Goal: Navigation & Orientation: Find specific page/section

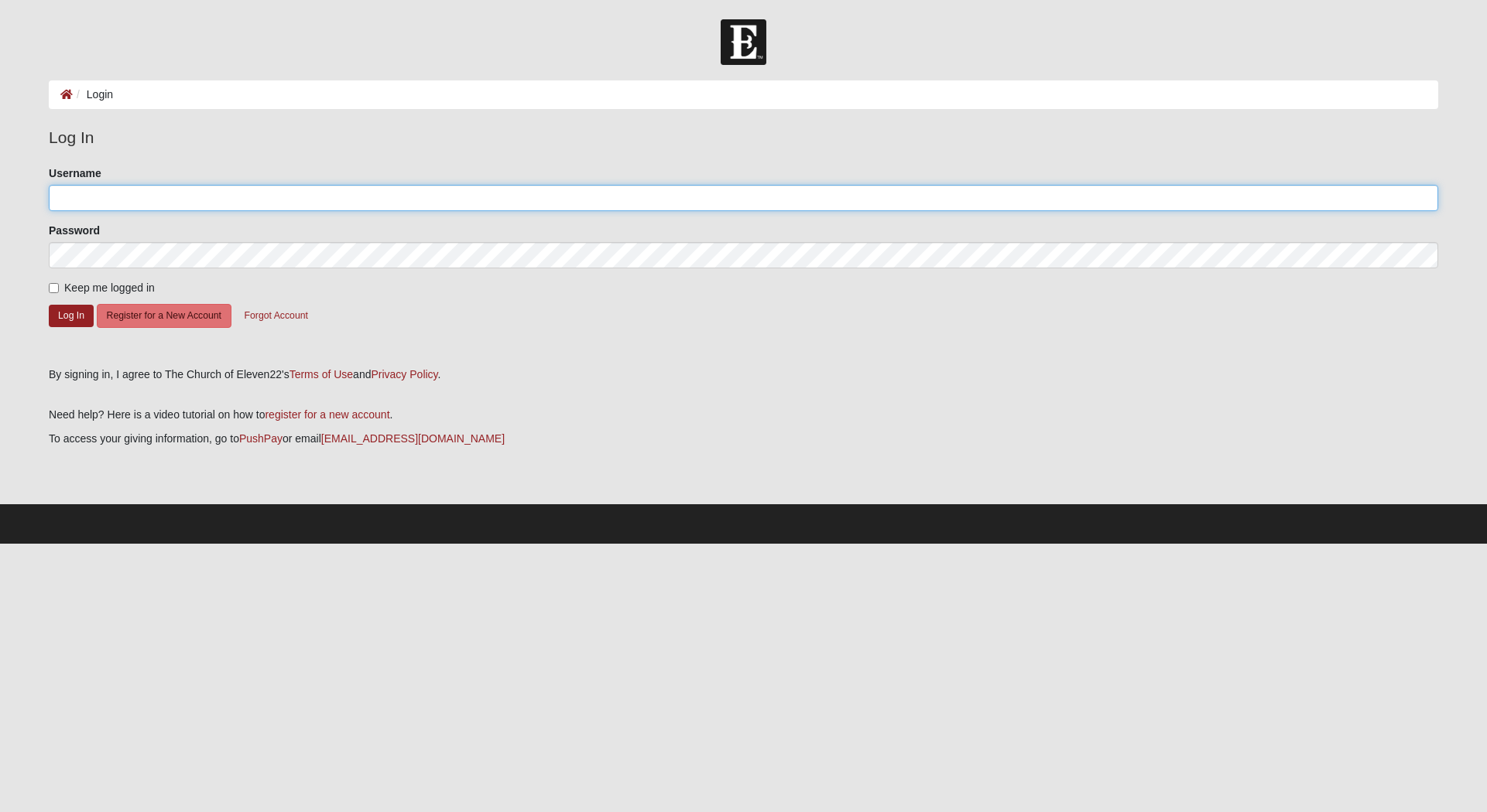
type input "10Corrie10Boom"
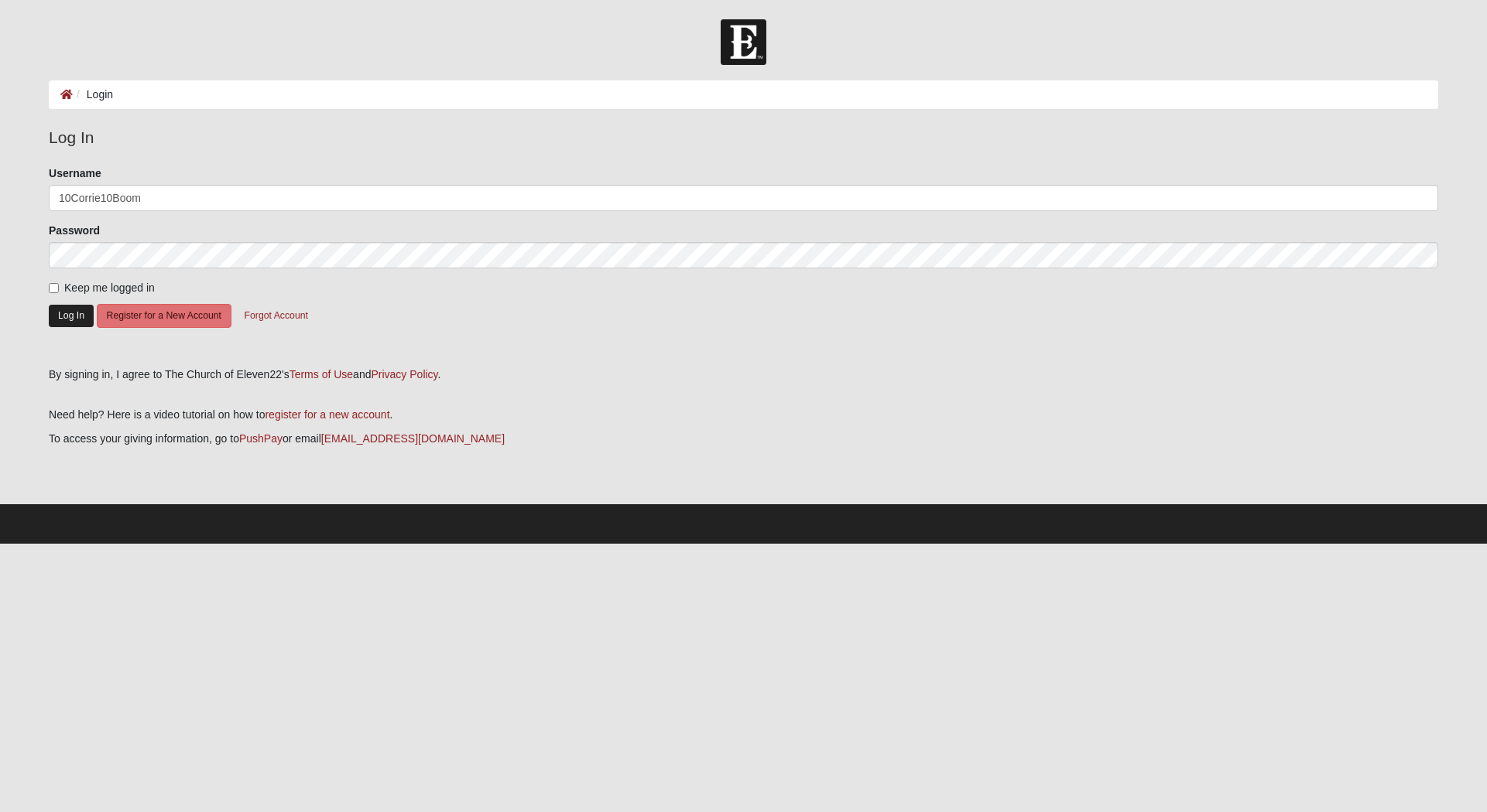
click at [71, 314] on button "Log In" at bounding box center [72, 316] width 45 height 23
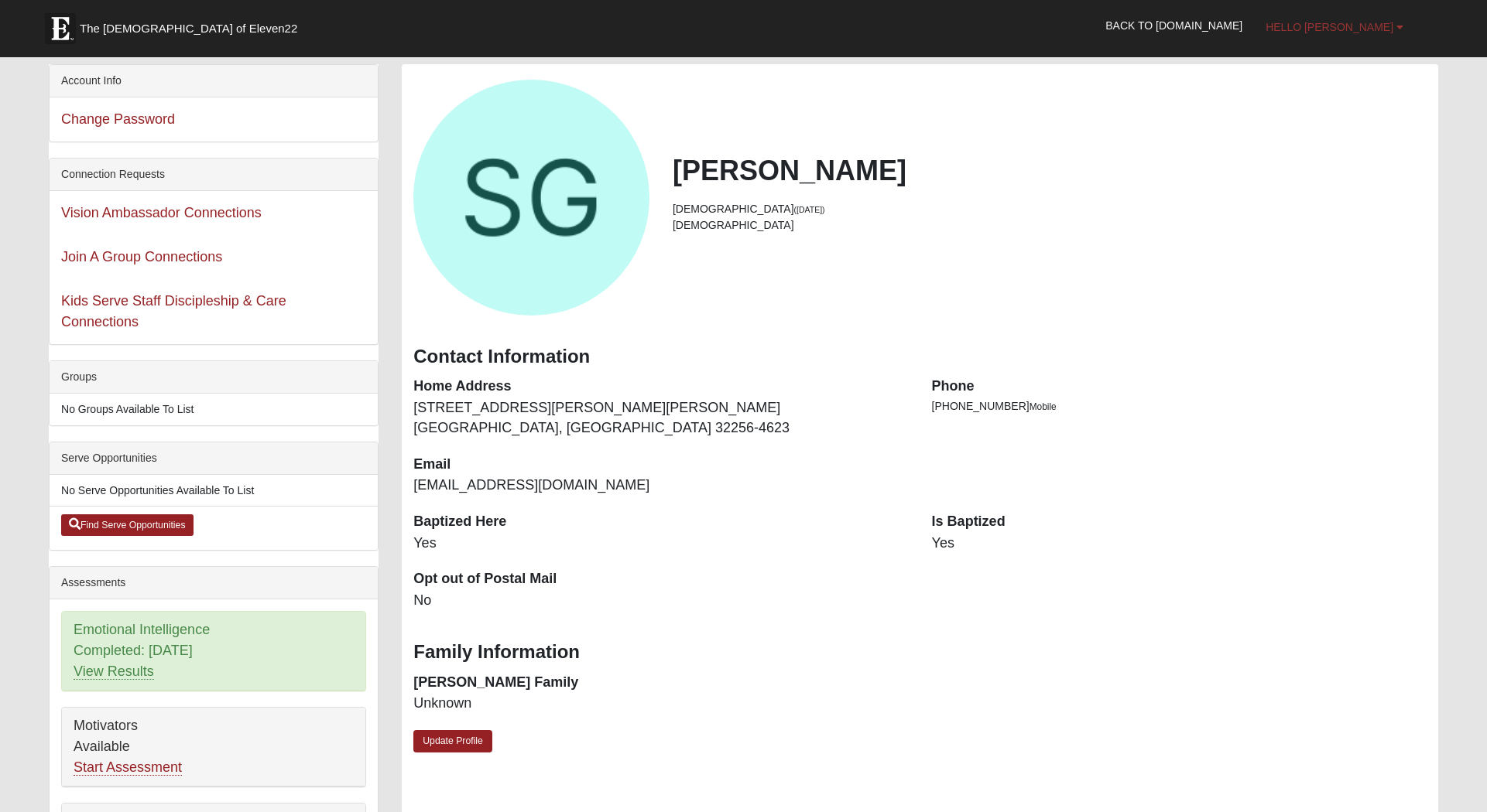
click at [1399, 26] on b at bounding box center [1400, 27] width 7 height 11
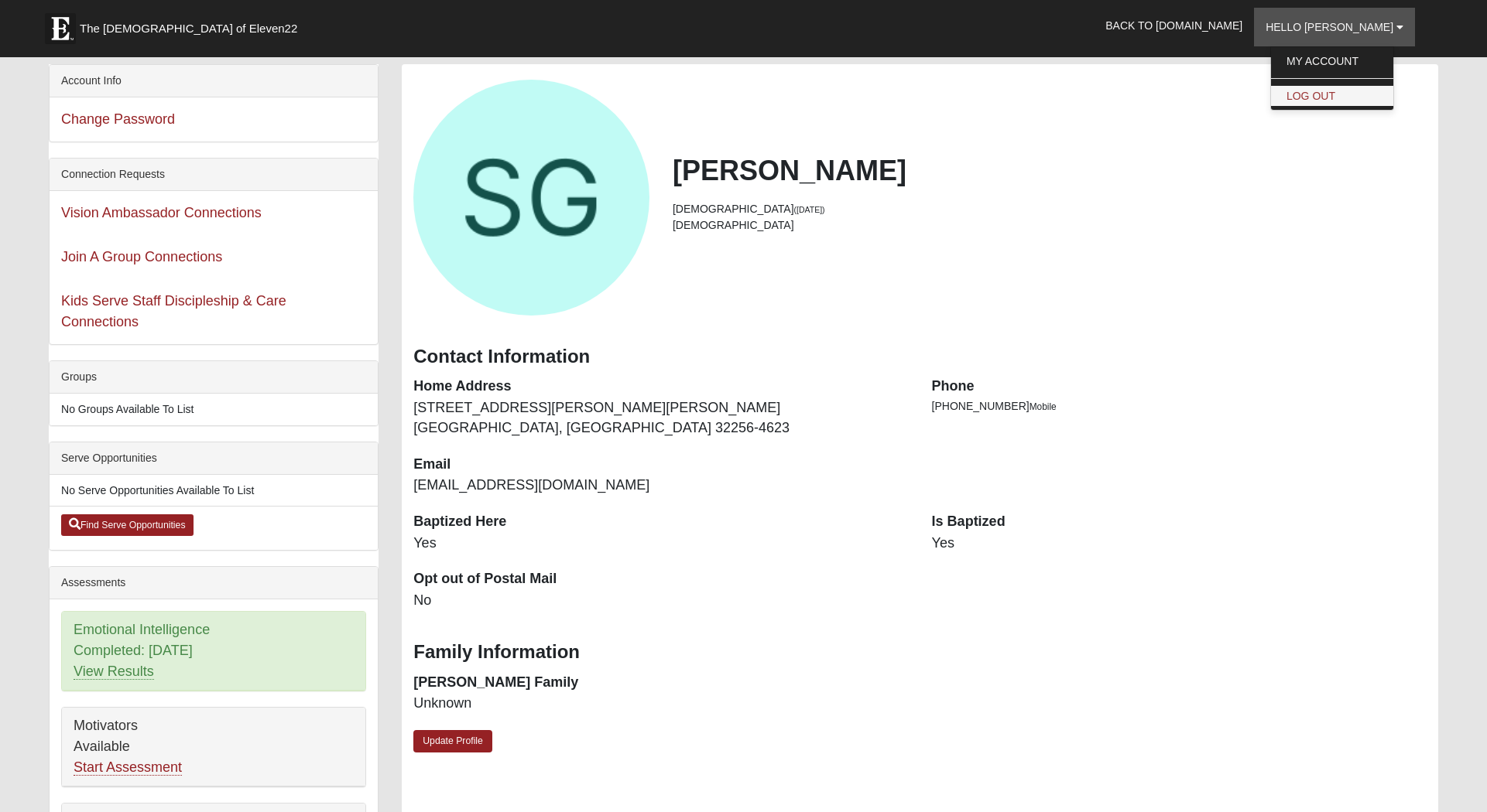
click at [1352, 95] on link "Log Out" at bounding box center [1331, 96] width 122 height 20
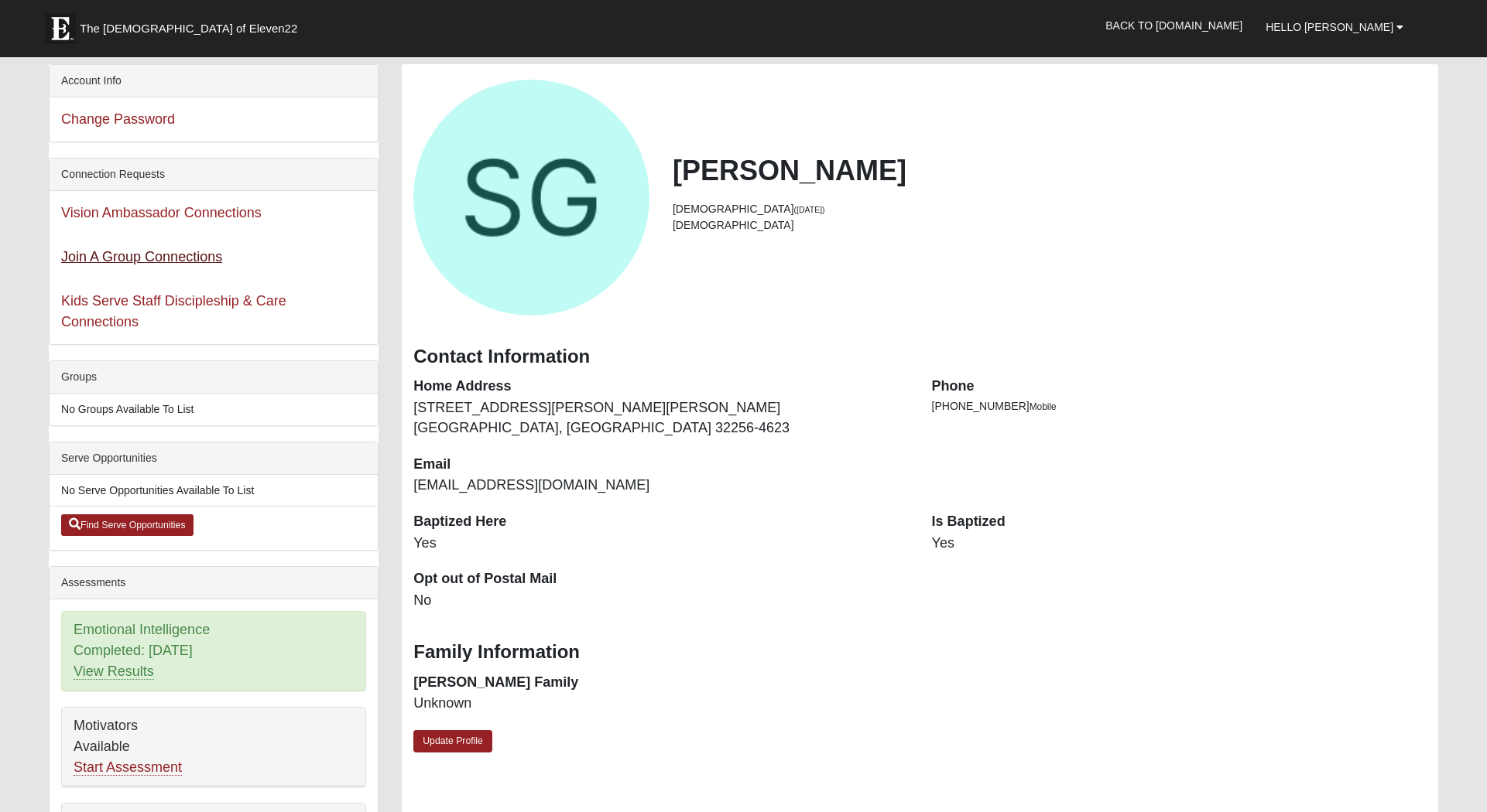
click at [202, 258] on link "Join A Group Connections" at bounding box center [142, 256] width 161 height 15
